Goal: Task Accomplishment & Management: Use online tool/utility

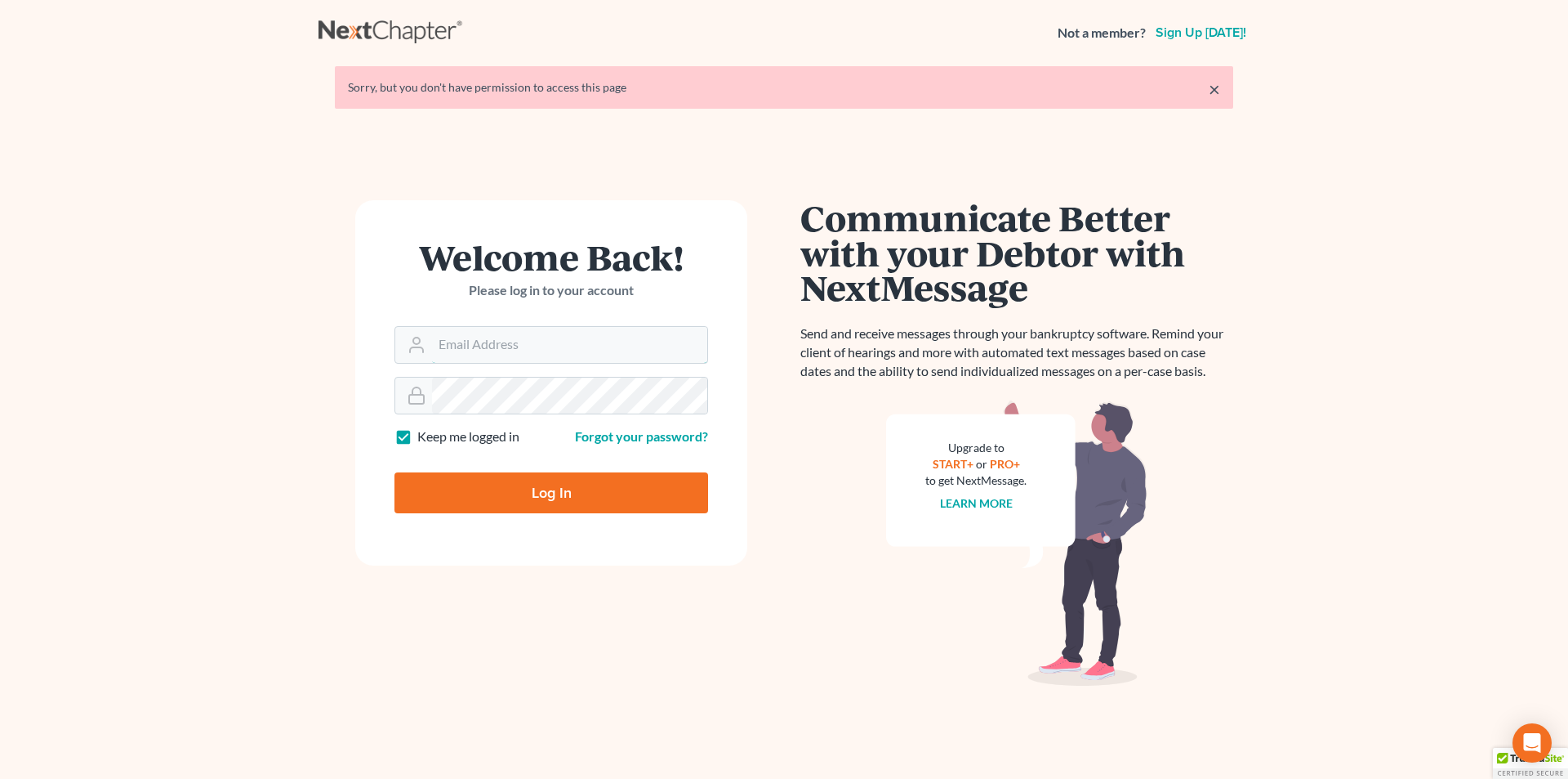
type input "[PERSON_NAME][EMAIL_ADDRESS][DOMAIN_NAME]"
click at [489, 502] on input "Log In" at bounding box center [551, 492] width 314 height 41
type input "Thinking..."
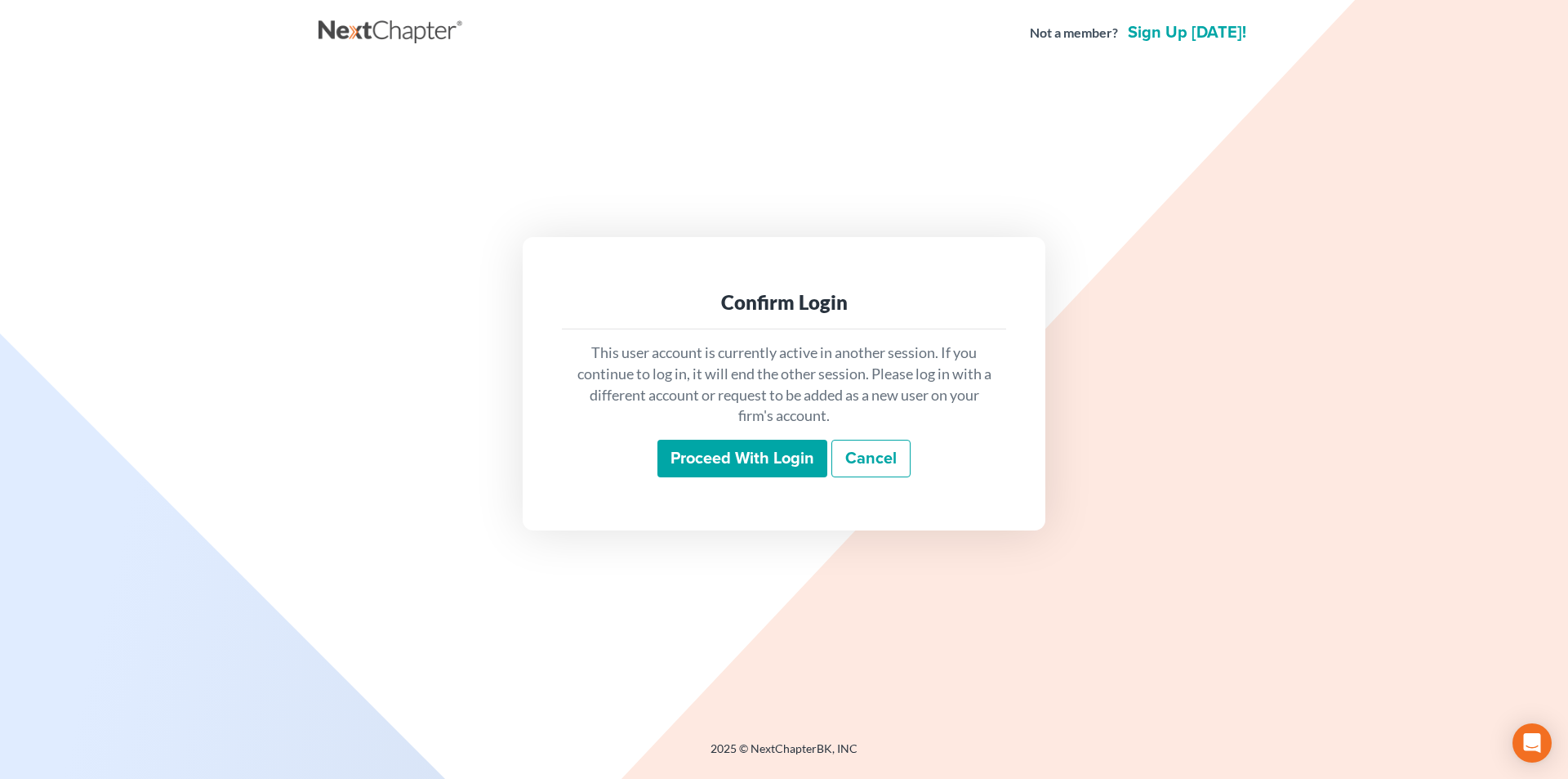
click at [696, 464] on input "Proceed with login" at bounding box center [742, 458] width 170 height 38
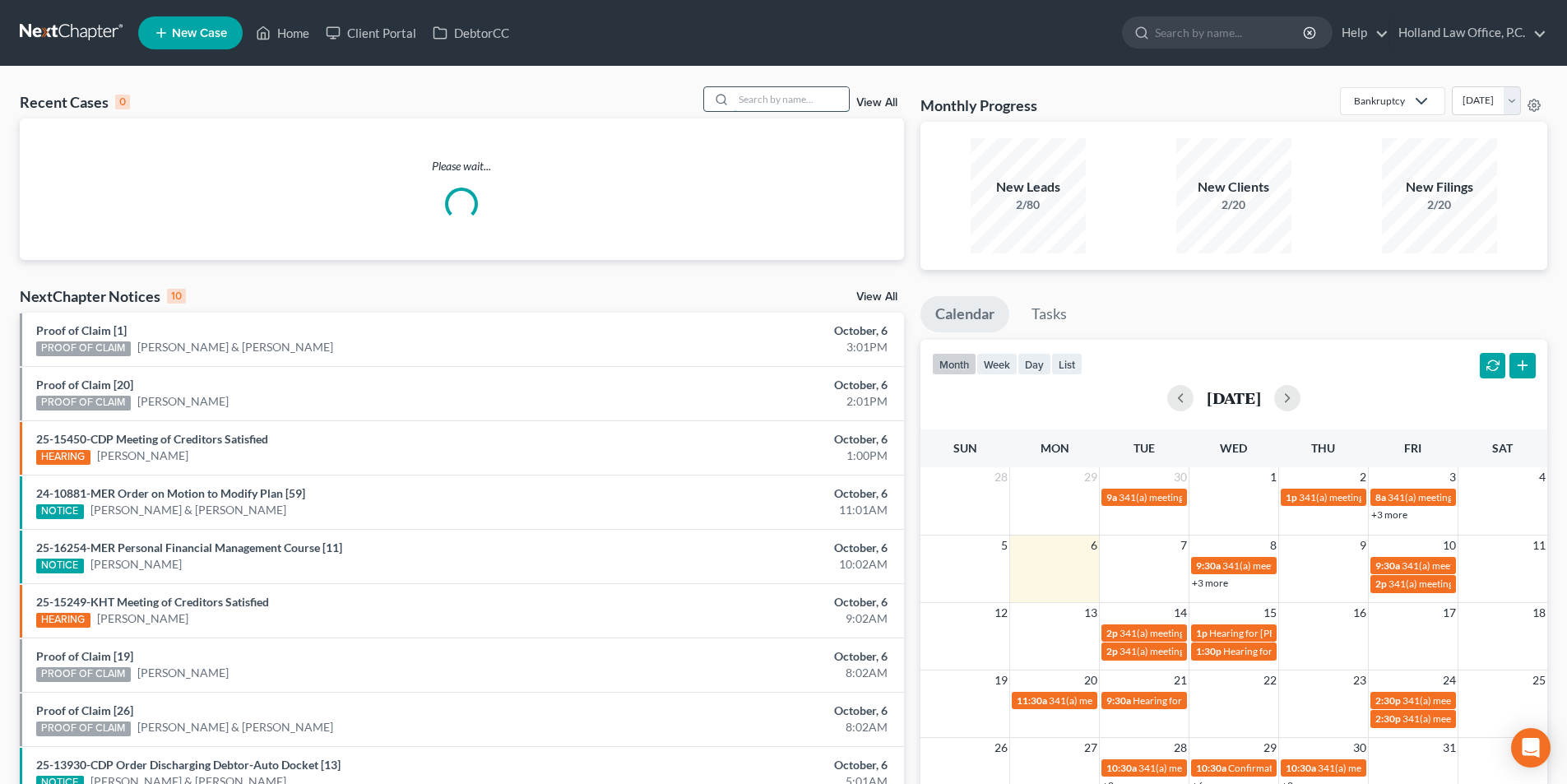
click at [776, 102] on input "search" at bounding box center [791, 99] width 115 height 24
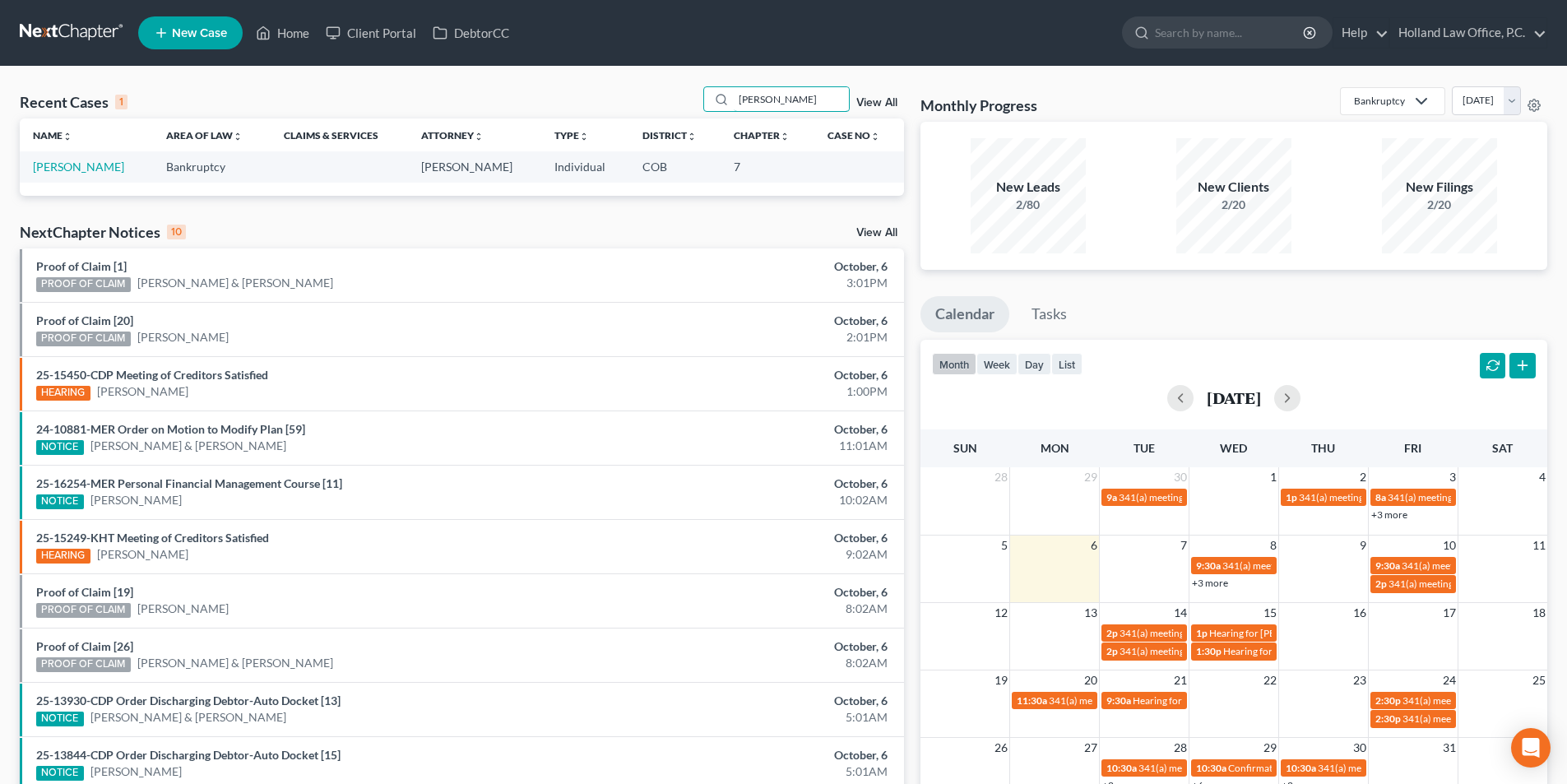
type input "emily freeman"
